Goal: Task Accomplishment & Management: Use online tool/utility

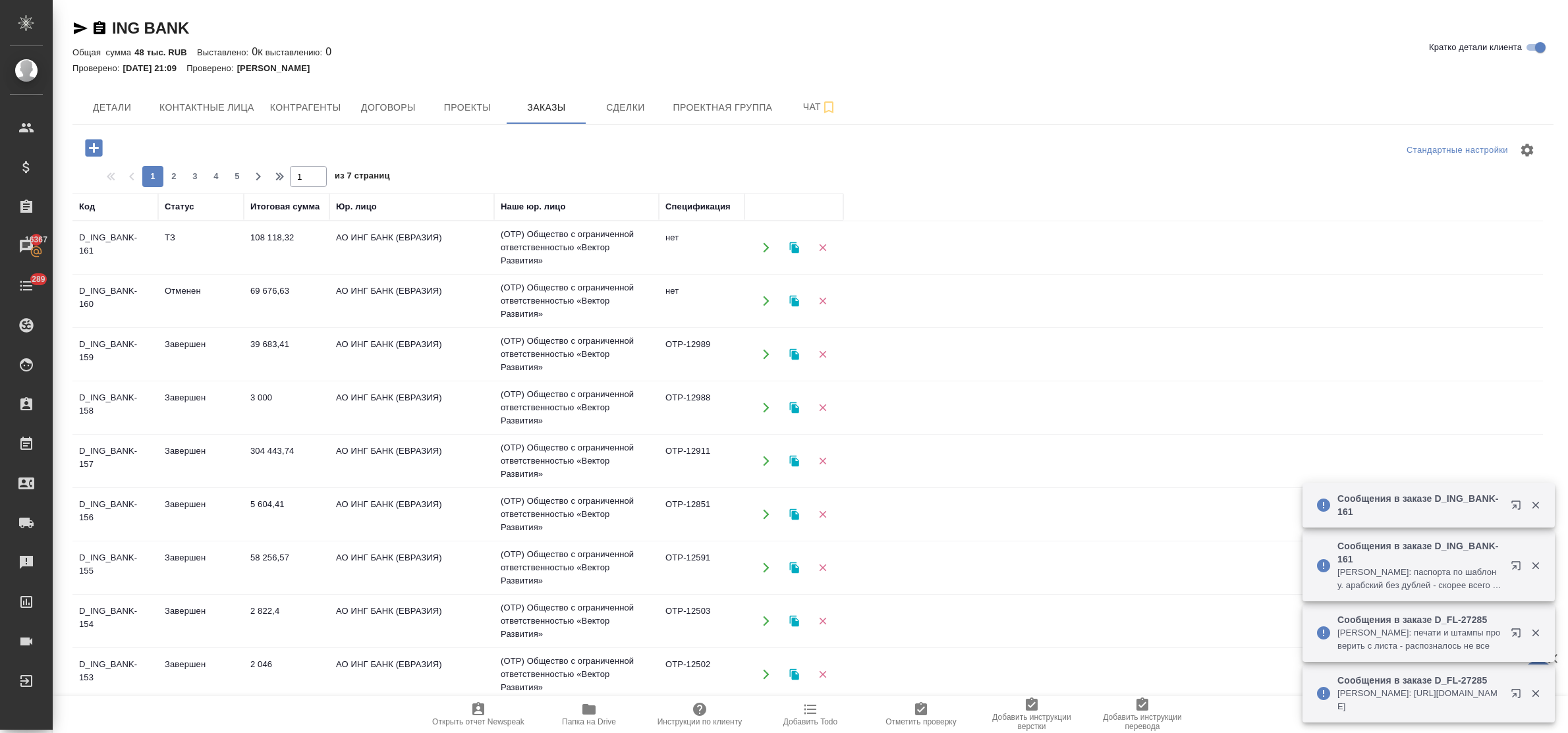
click at [248, 294] on td "69 676,63" at bounding box center [286, 300] width 85 height 46
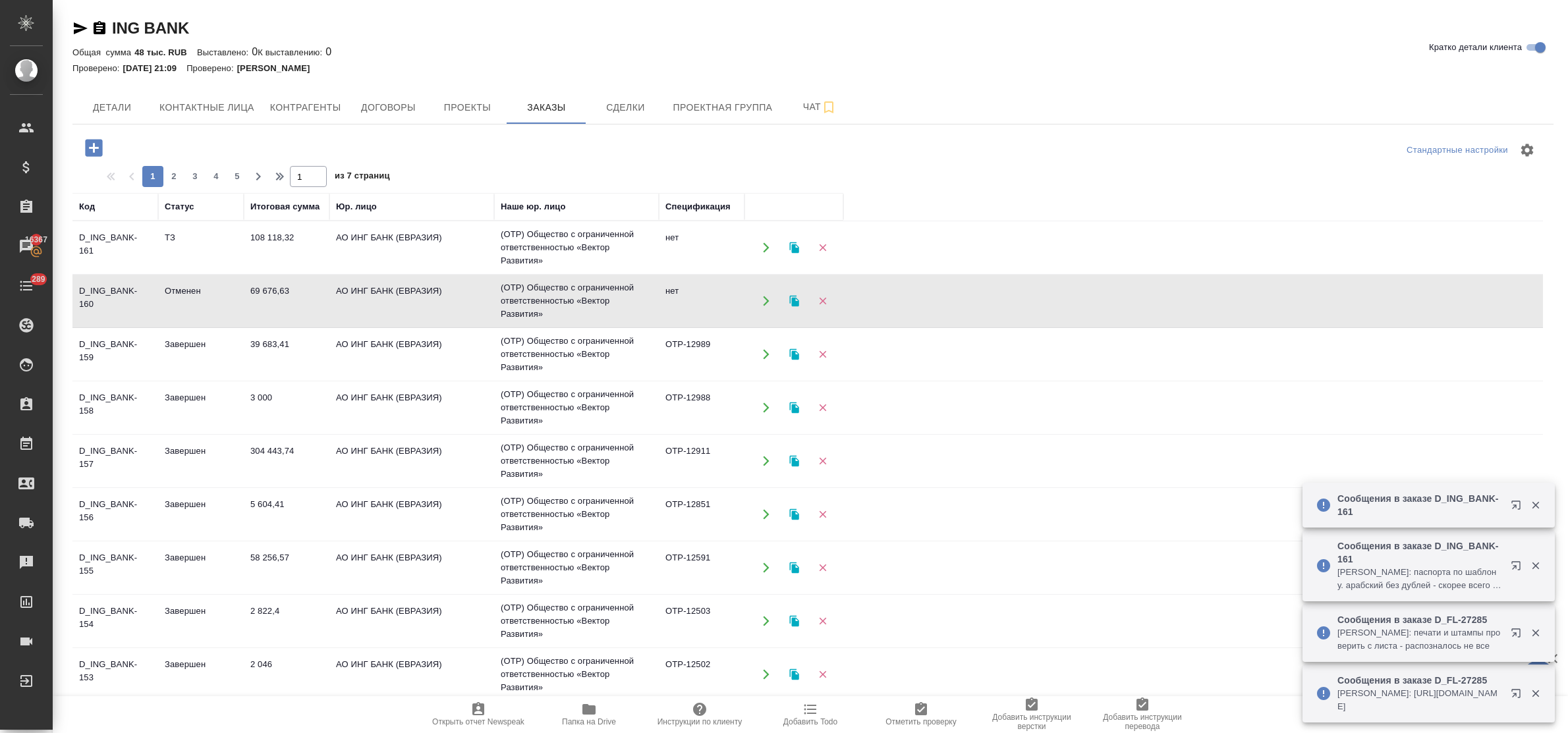
click at [248, 294] on td "69 676,63" at bounding box center [286, 300] width 85 height 46
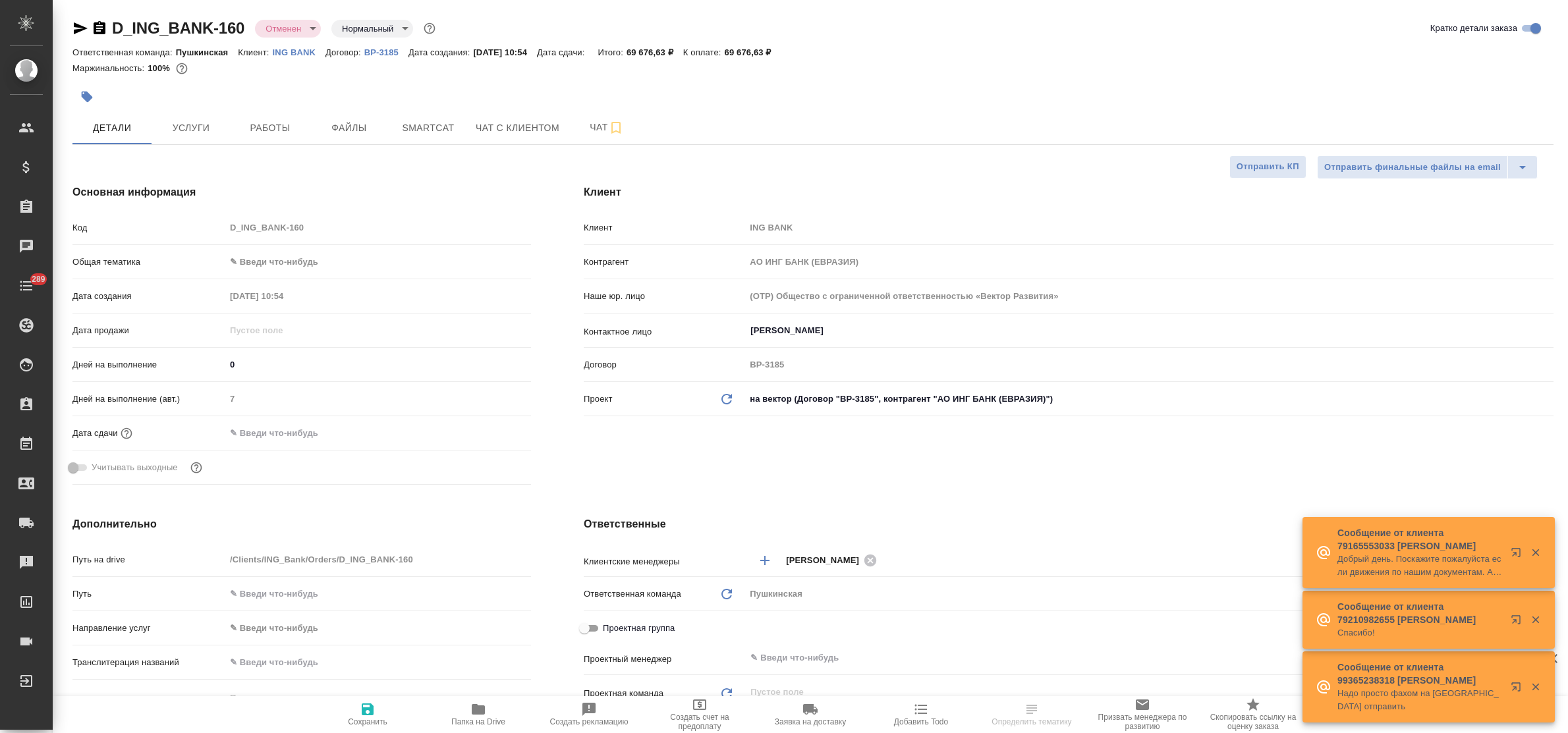
select select "RU"
drag, startPoint x: 0, startPoint y: 0, endPoint x: 192, endPoint y: 120, distance: 226.4
click at [192, 120] on span "Услуги" at bounding box center [191, 128] width 63 height 16
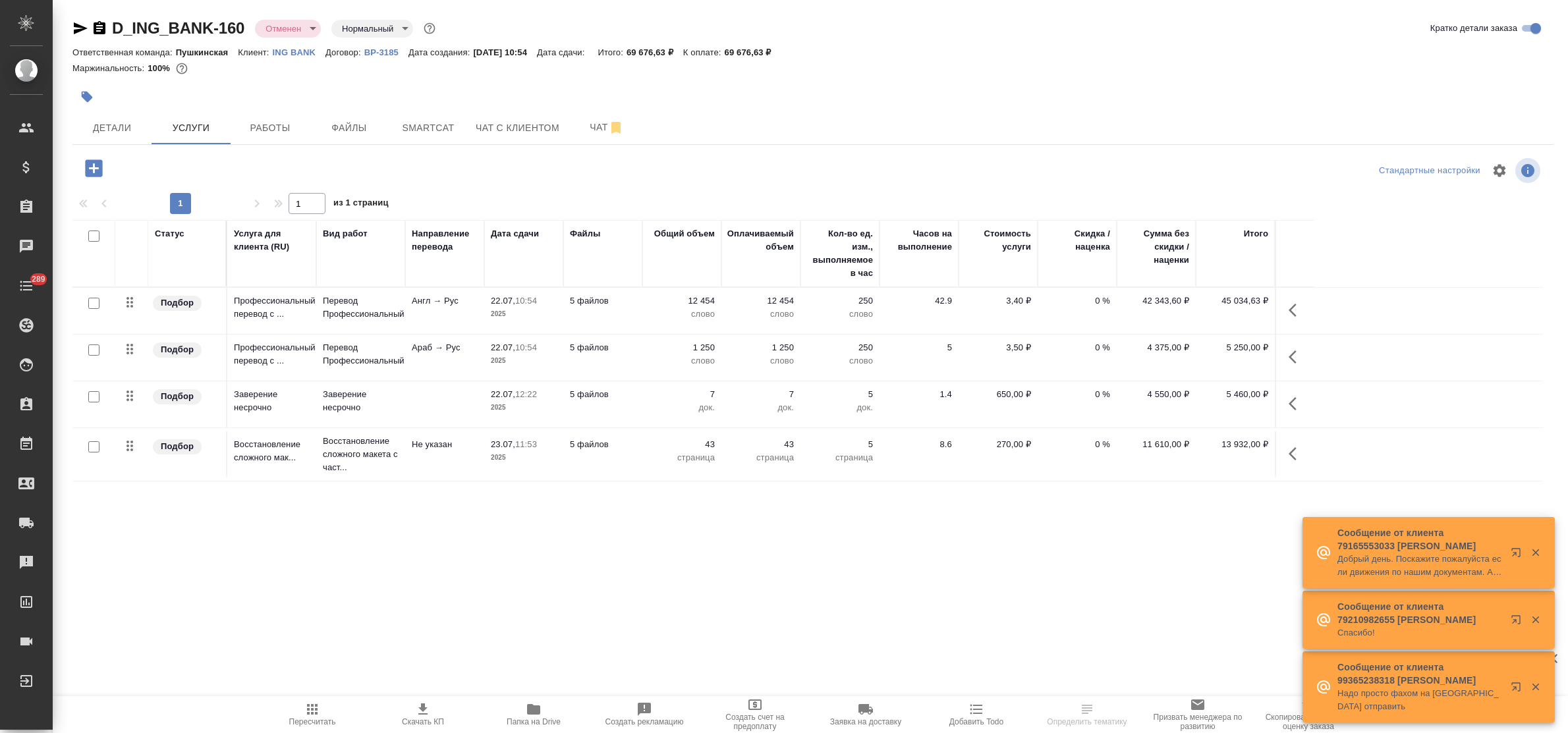
click at [346, 308] on p "Перевод Профессиональный" at bounding box center [361, 307] width 76 height 27
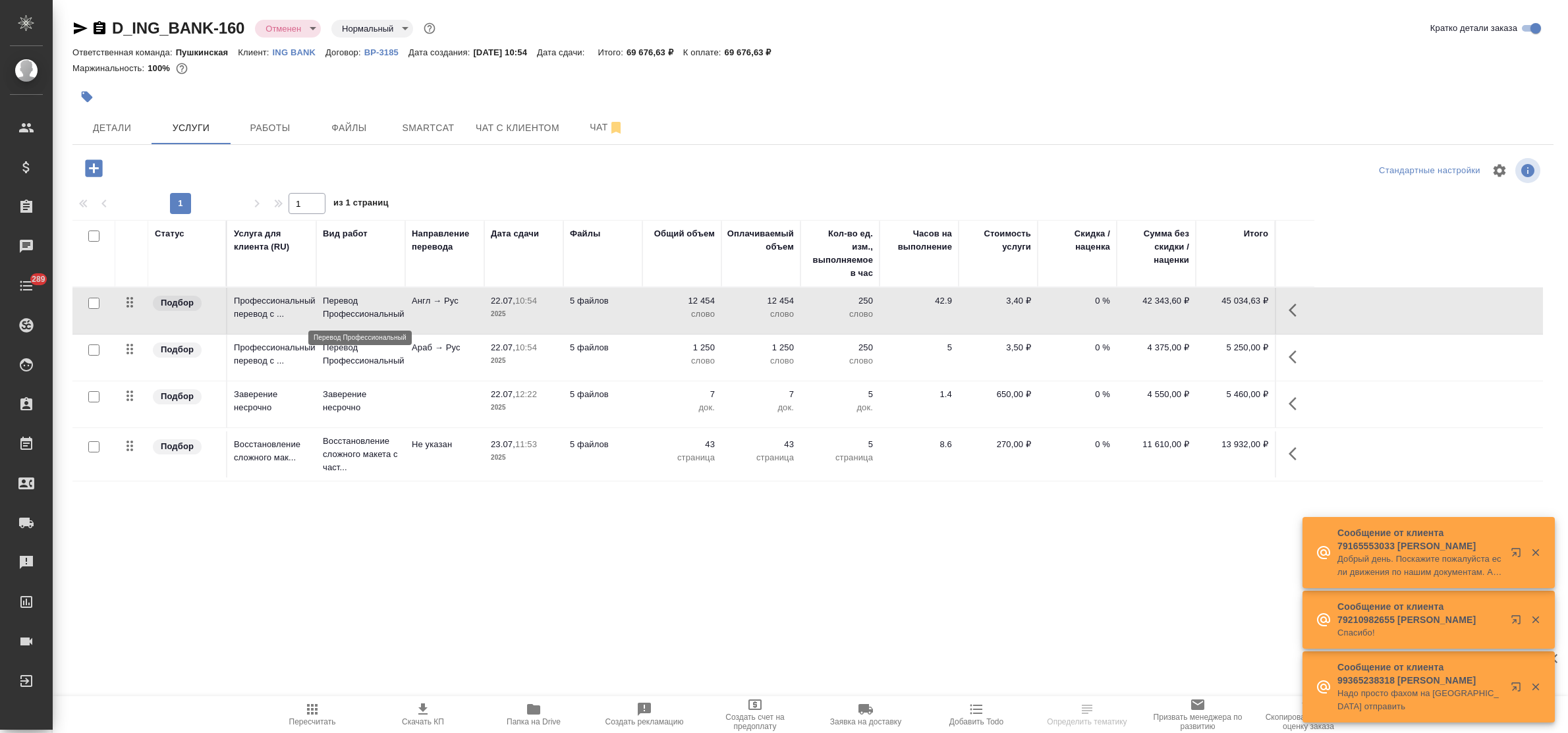
click at [346, 308] on p "Перевод Профессиональный" at bounding box center [361, 307] width 76 height 27
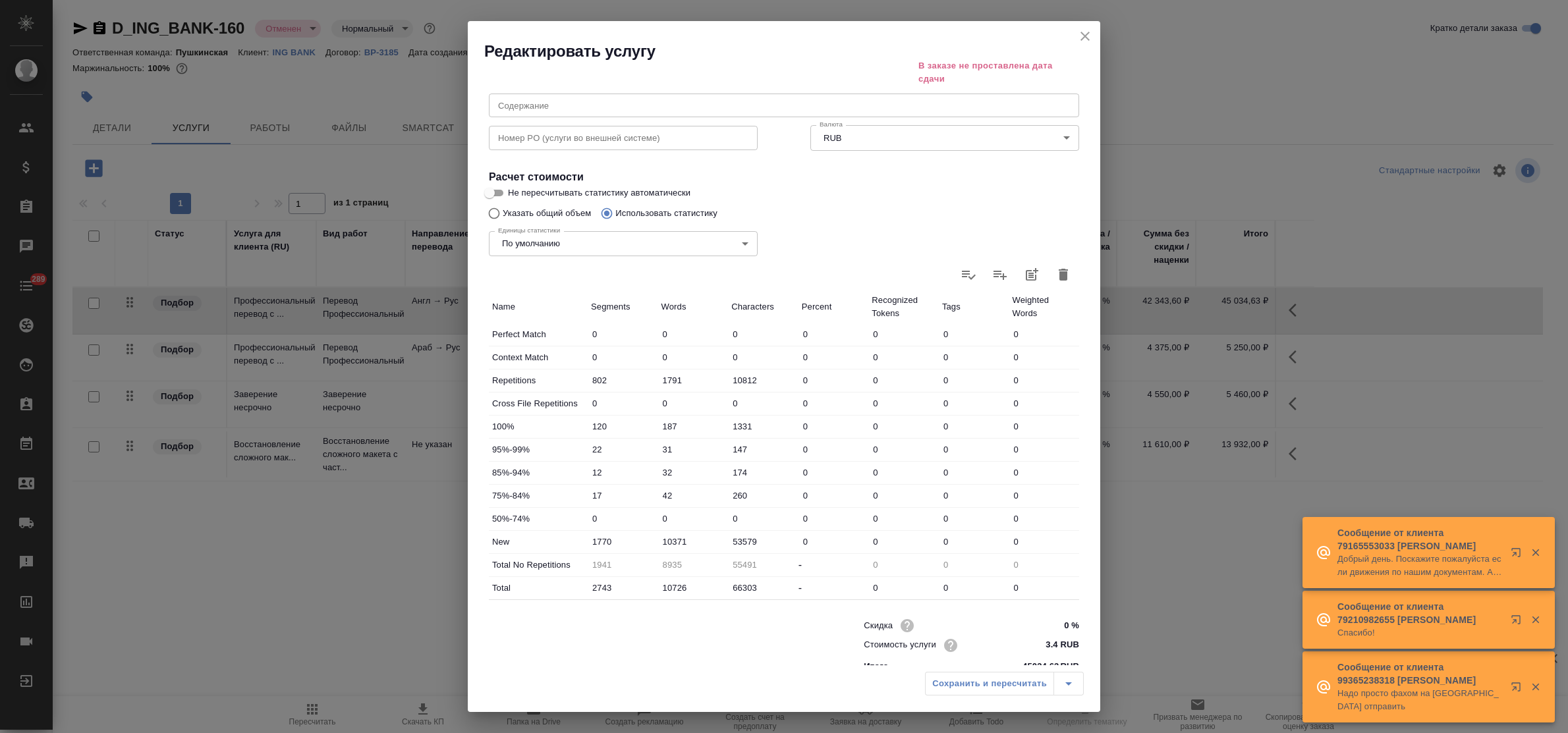
scroll to position [194, 0]
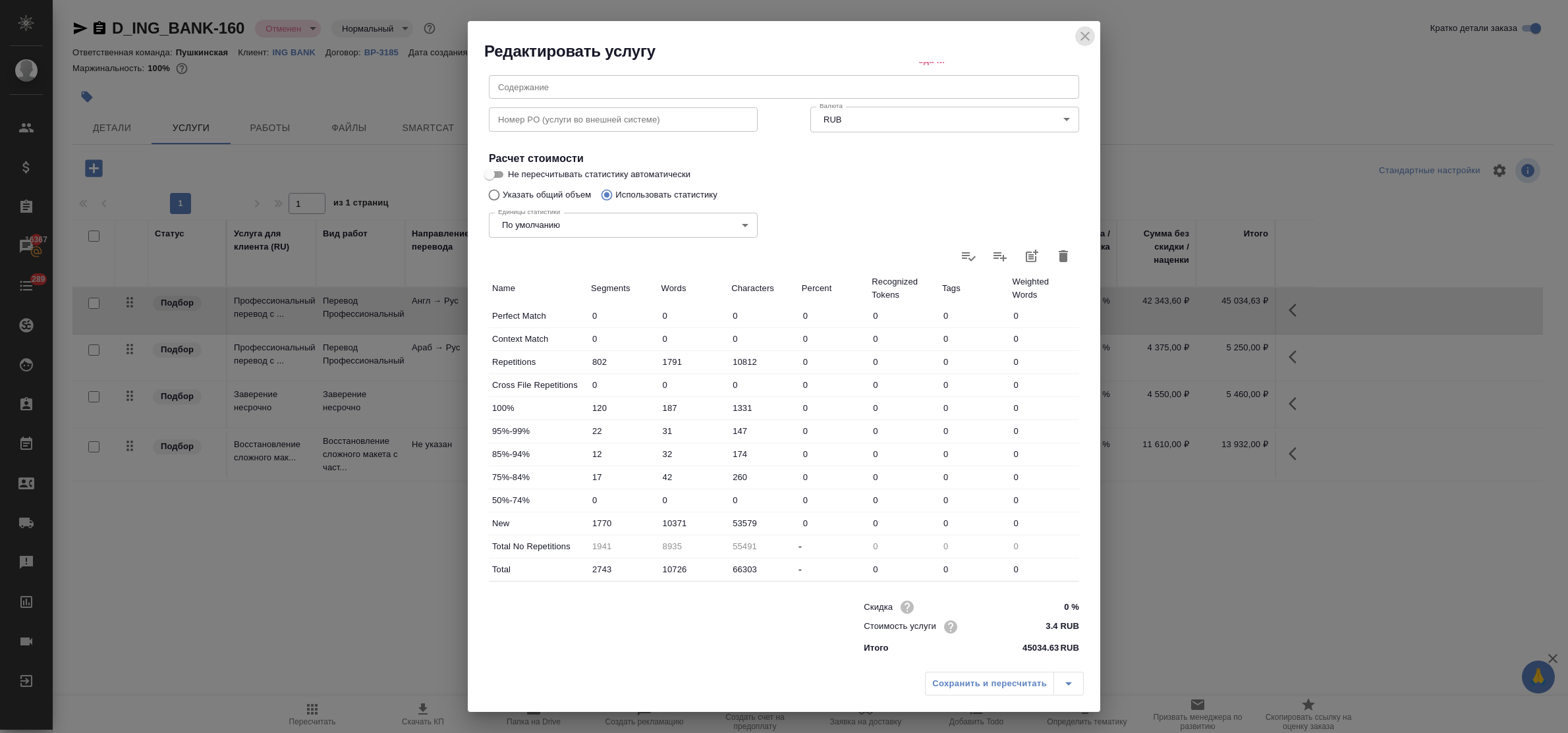
click at [1084, 28] on icon "close" at bounding box center [1085, 36] width 16 height 16
